Goal: Task Accomplishment & Management: Use online tool/utility

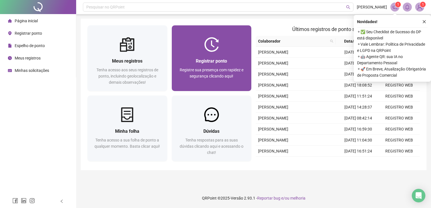
click at [221, 72] on span "Registre sua presença com rapidez e segurança clicando aqui!" at bounding box center [212, 73] width 64 height 11
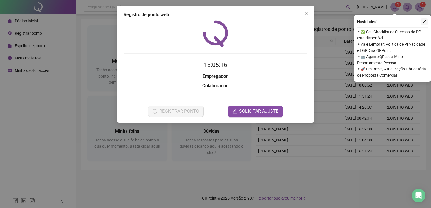
click at [425, 21] on icon "close" at bounding box center [424, 22] width 4 height 4
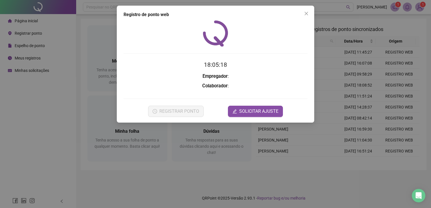
click at [270, 173] on div "Registro de ponto web 18:05:18 Empregador : Colaborador : REGISTRAR PONTO SOLIC…" at bounding box center [215, 104] width 431 height 208
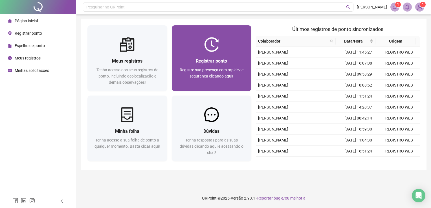
click at [200, 63] on span "Registrar ponto" at bounding box center [211, 60] width 31 height 5
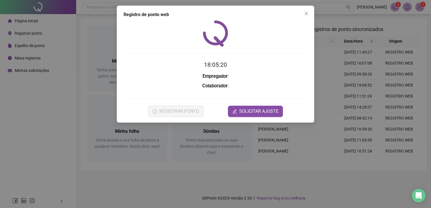
click at [240, 168] on div "Registro de ponto web 18:05:20 Empregador : Colaborador : REGISTRAR PONTO SOLIC…" at bounding box center [215, 104] width 431 height 208
click at [240, 168] on div "Meus registros Tenha acesso aos seus registros de ponto, incluindo geolocalizaç…" at bounding box center [254, 95] width 346 height 152
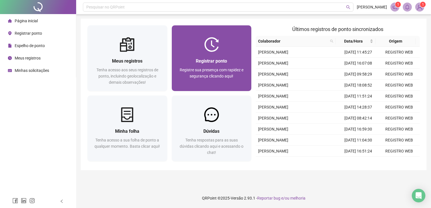
click at [213, 43] on img at bounding box center [211, 44] width 15 height 15
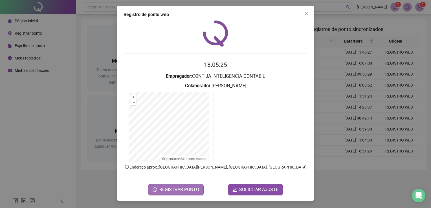
click at [174, 189] on span "REGISTRAR PONTO" at bounding box center [179, 189] width 40 height 7
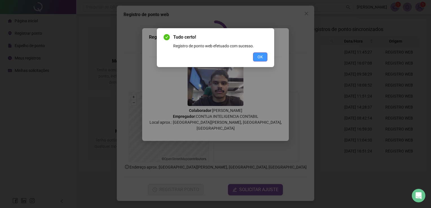
click at [257, 56] on button "OK" at bounding box center [260, 56] width 14 height 9
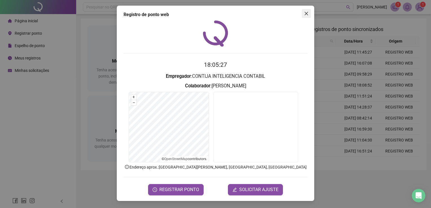
click at [307, 16] on button "Close" at bounding box center [306, 13] width 9 height 9
